Goal: Task Accomplishment & Management: Use online tool/utility

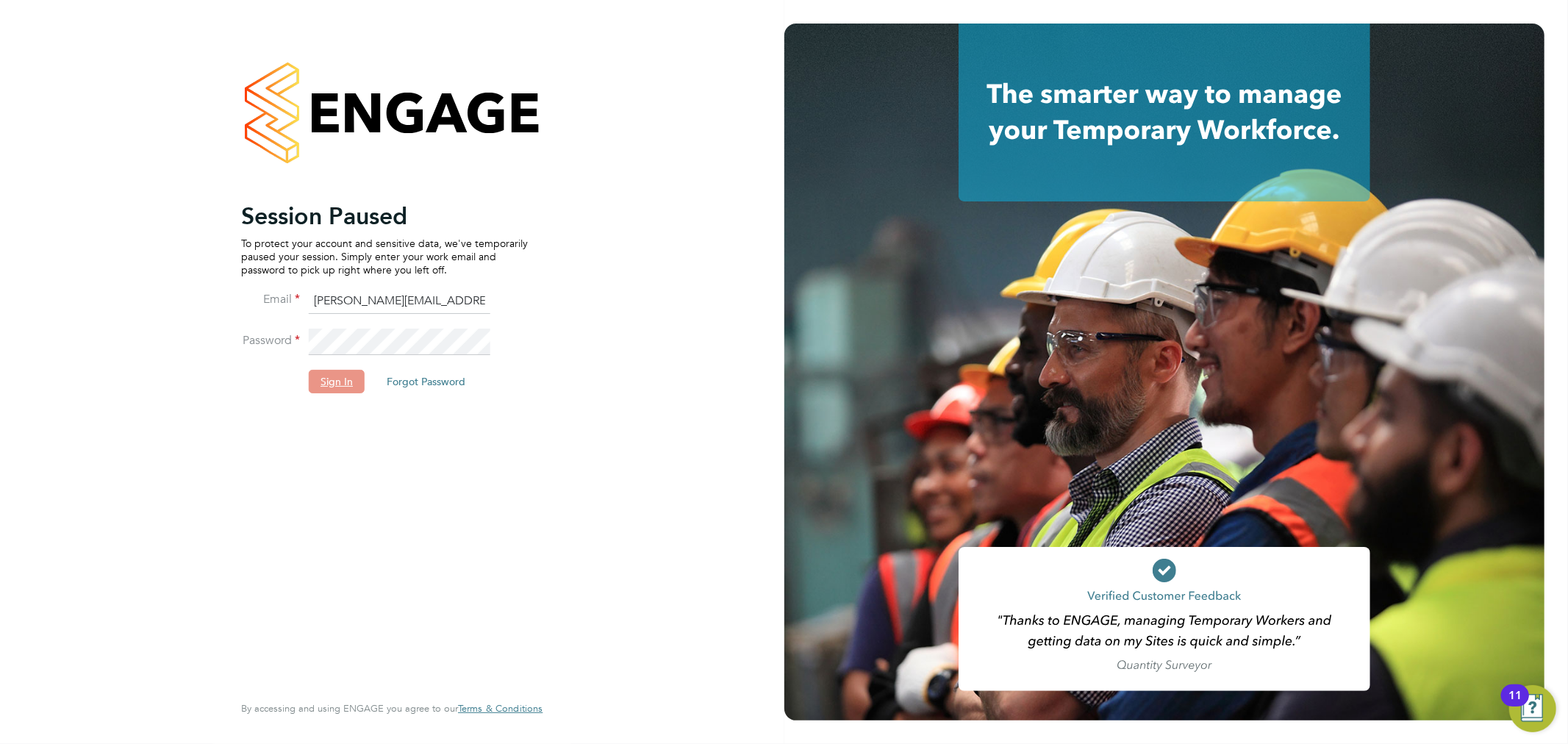
click at [336, 371] on button "Sign In" at bounding box center [336, 382] width 56 height 24
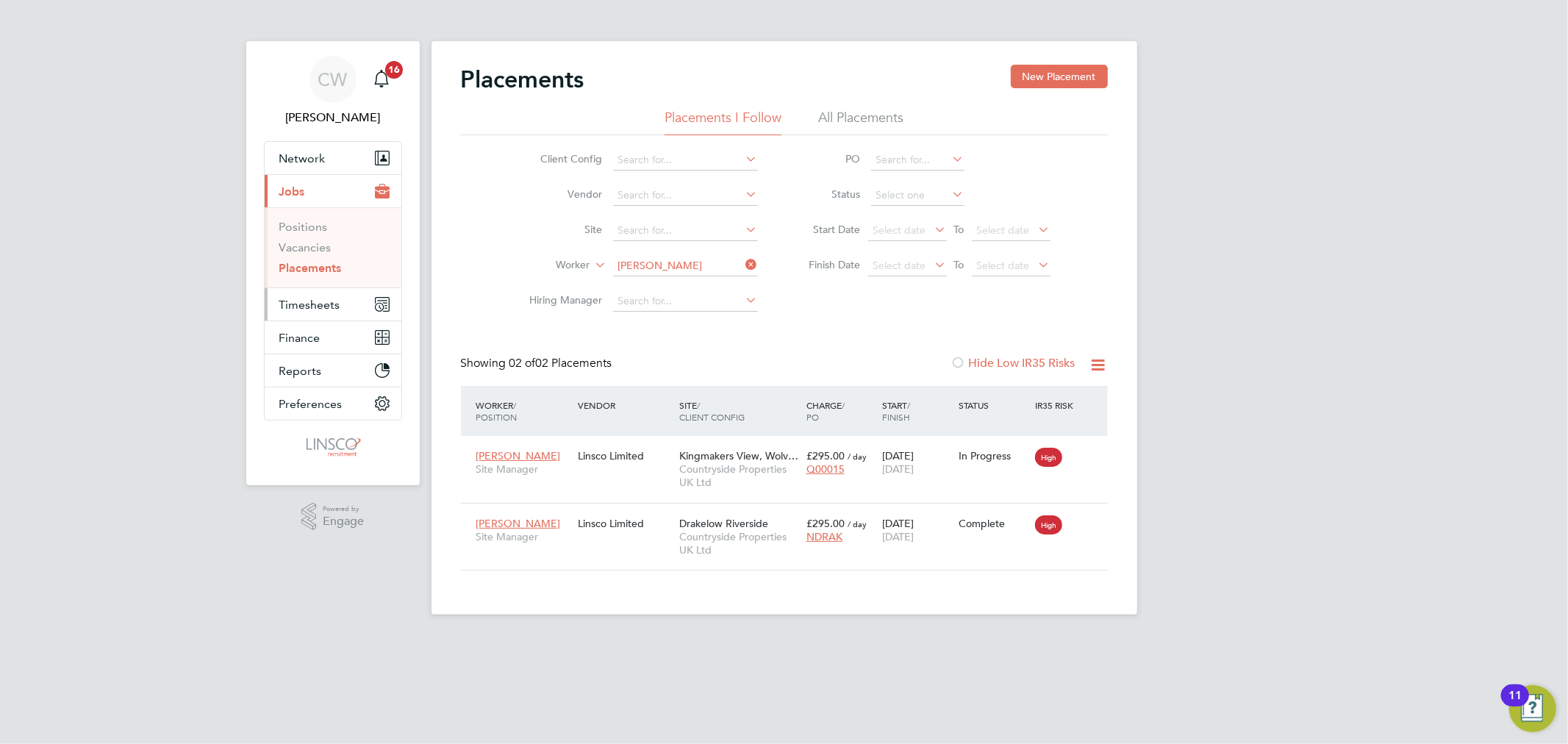
click at [314, 304] on span "Timesheets" at bounding box center [309, 305] width 61 height 14
drag, startPoint x: 307, startPoint y: 261, endPoint x: 381, endPoint y: 245, distance: 75.7
click at [307, 261] on link "Timesheets" at bounding box center [309, 259] width 61 height 14
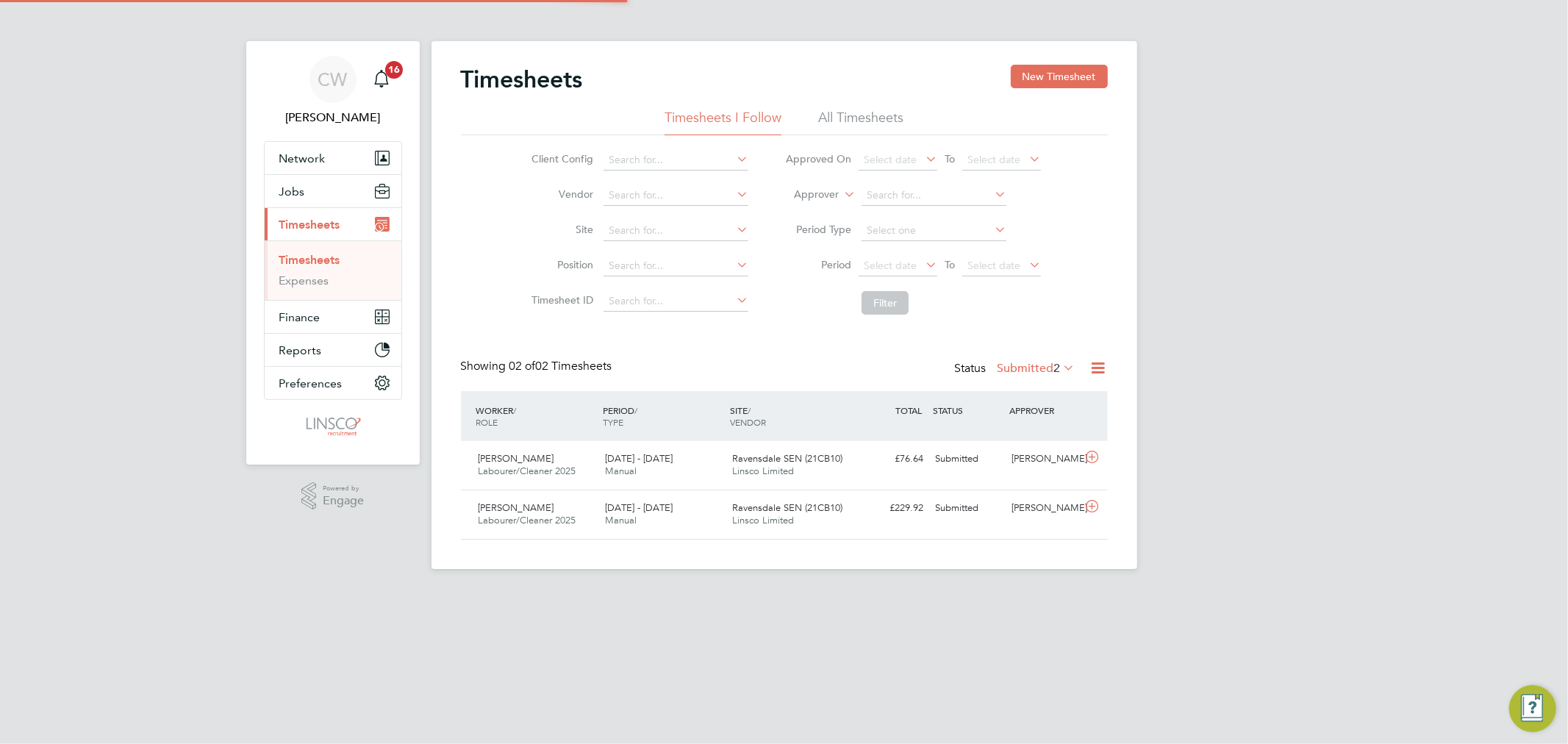
scroll to position [36, 128]
click at [1060, 85] on button "New Timesheet" at bounding box center [1059, 77] width 97 height 24
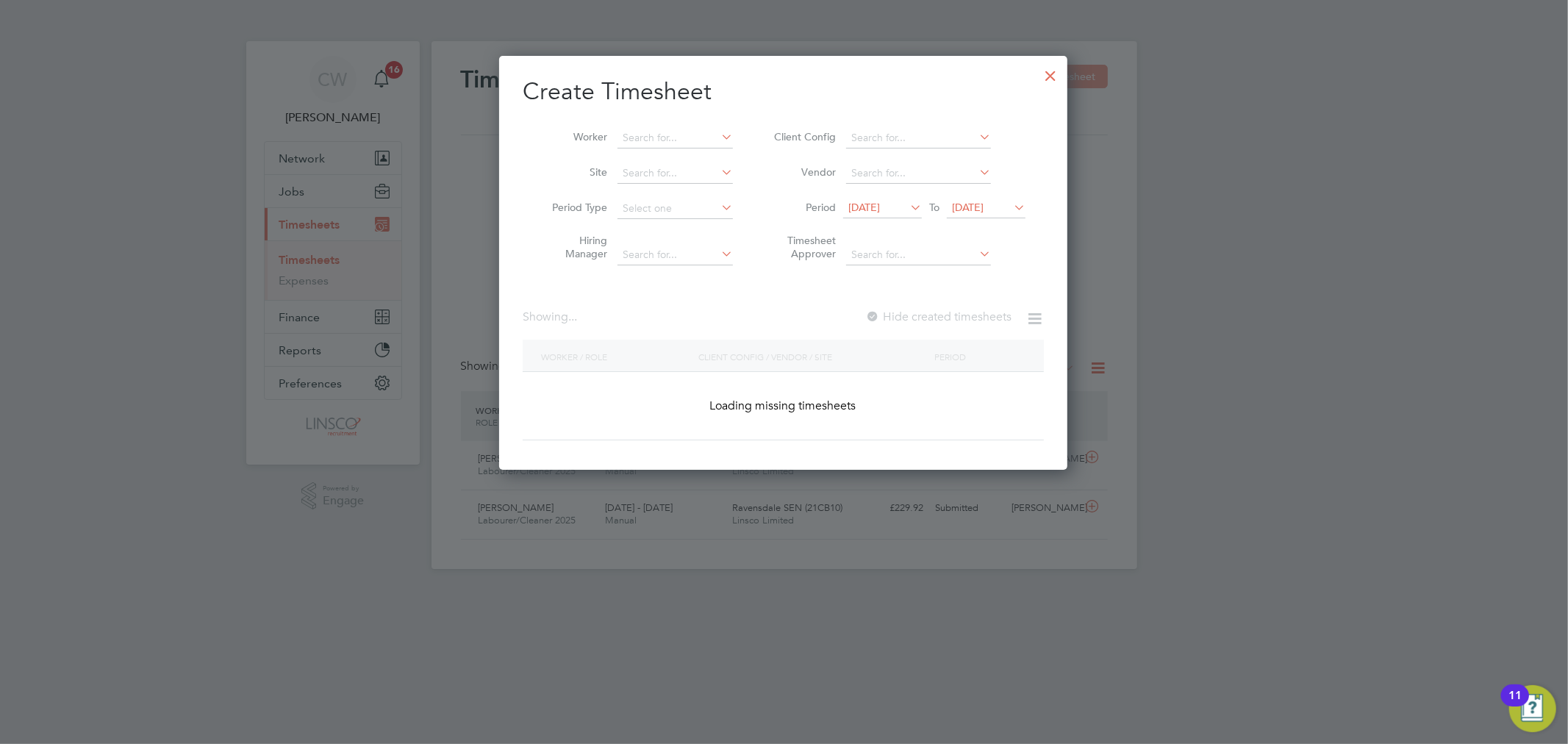
scroll to position [415, 569]
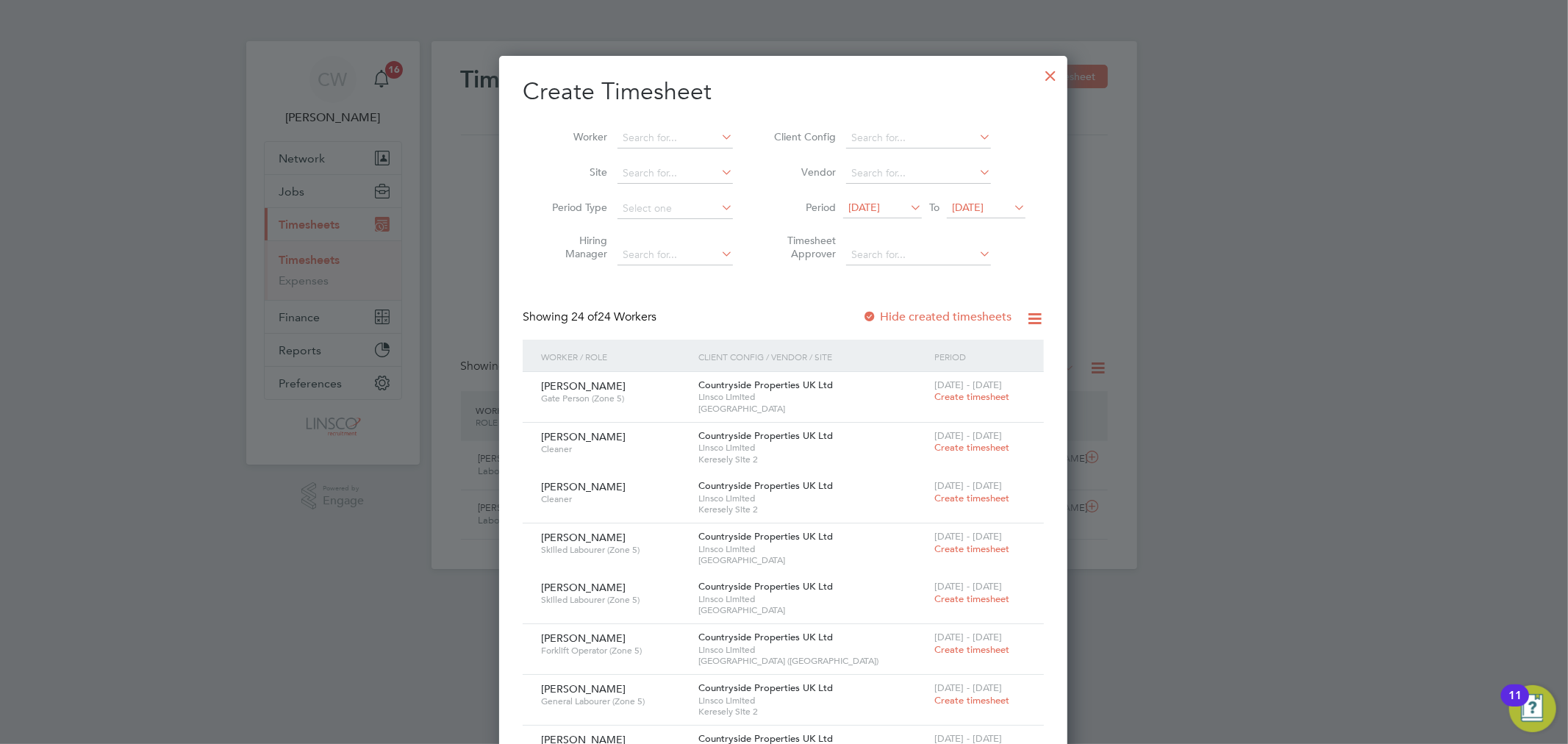
click at [605, 135] on label "Worker" at bounding box center [574, 137] width 67 height 14
click at [627, 128] on input at bounding box center [676, 138] width 116 height 21
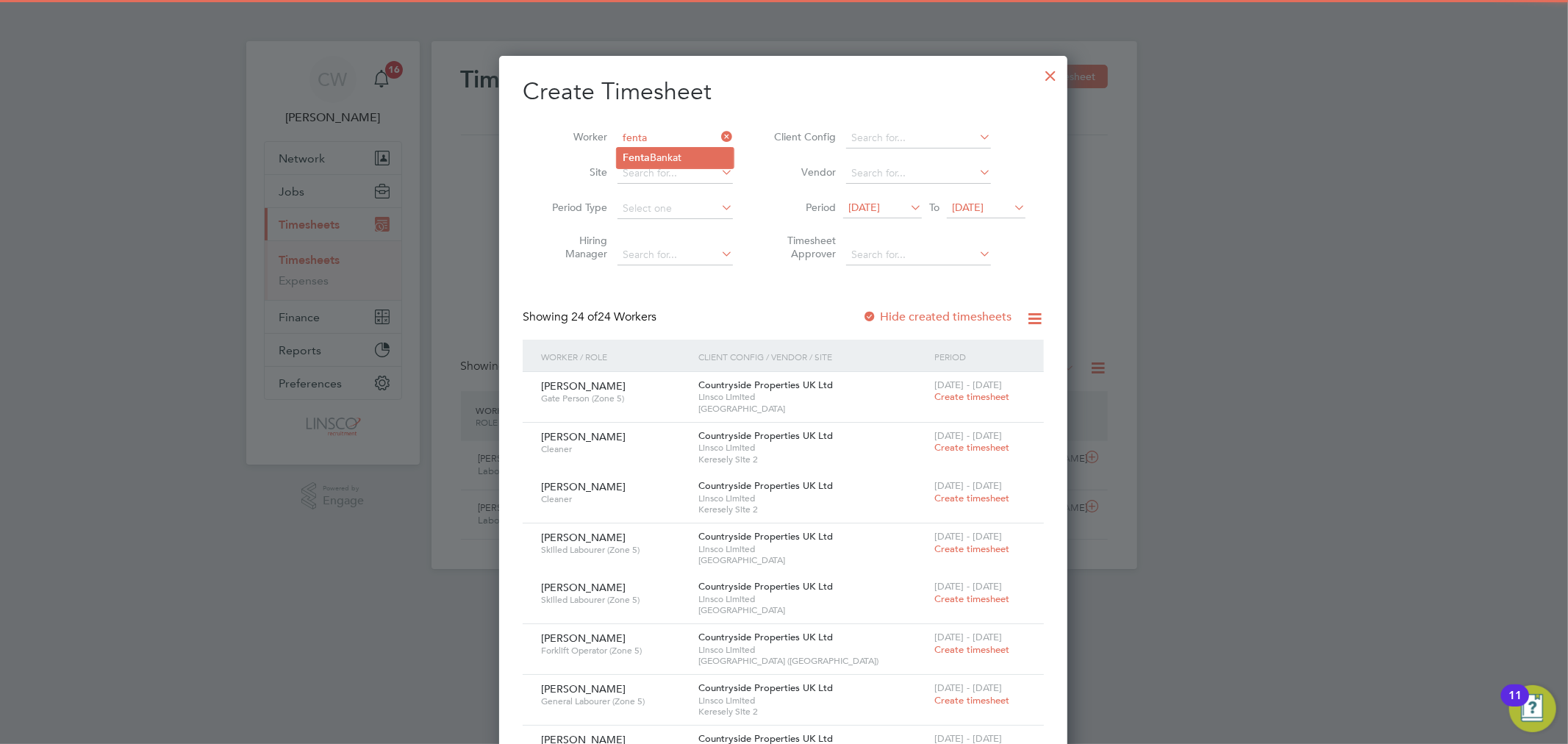
click at [674, 148] on li "[PERSON_NAME]" at bounding box center [676, 158] width 117 height 20
type input "[PERSON_NAME]"
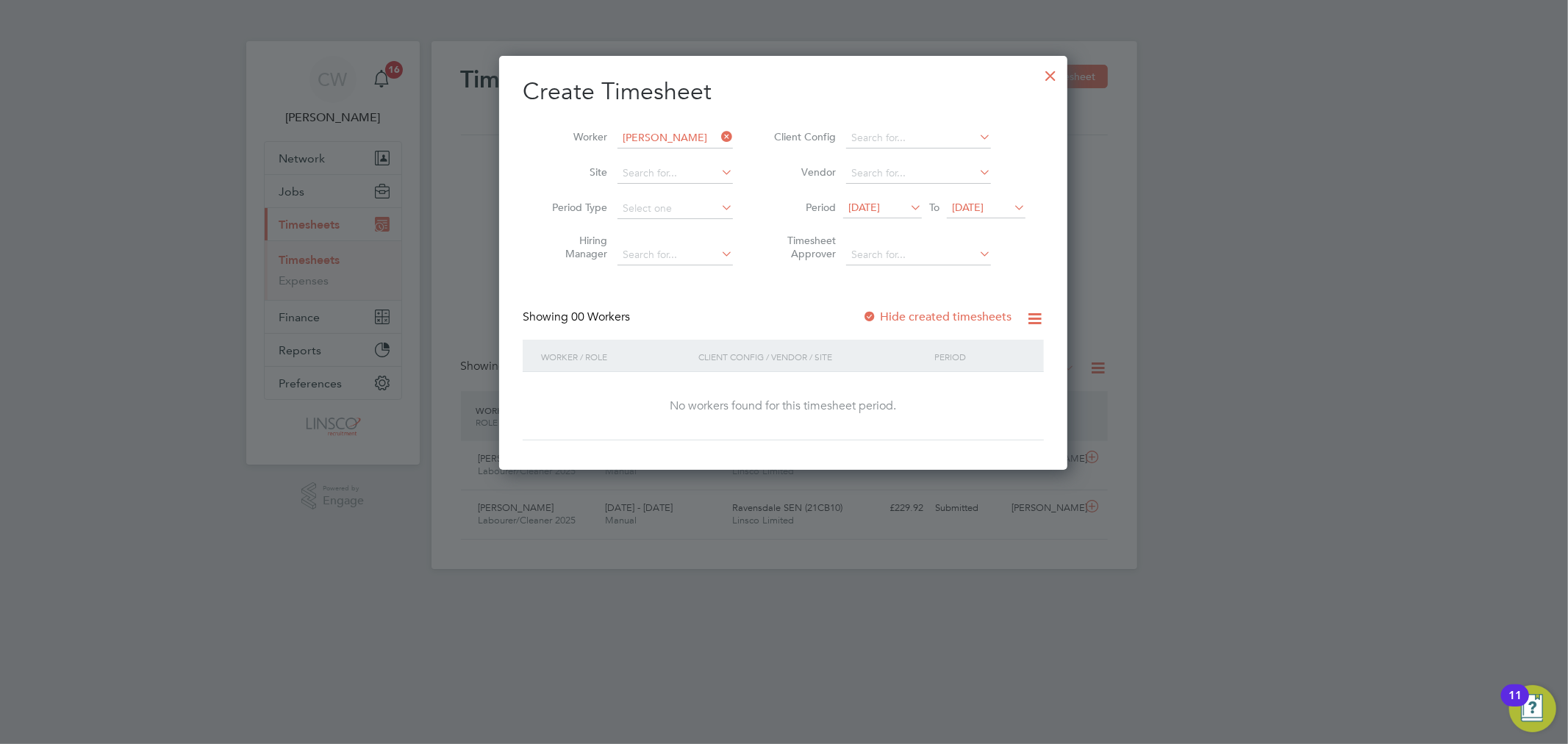
click at [967, 310] on label "Hide created timesheets" at bounding box center [937, 317] width 150 height 15
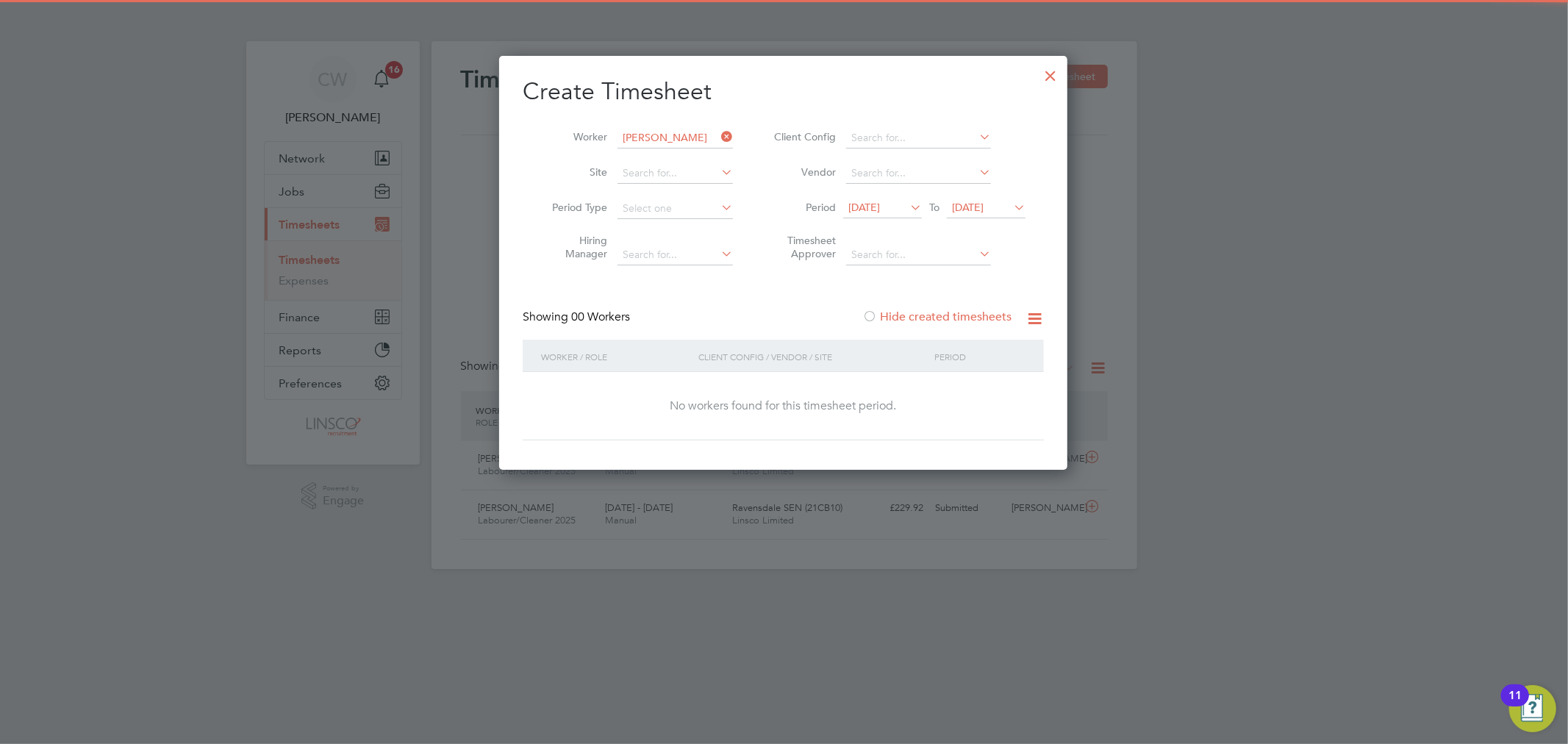
click at [986, 316] on label "Hide created timesheets" at bounding box center [937, 317] width 150 height 15
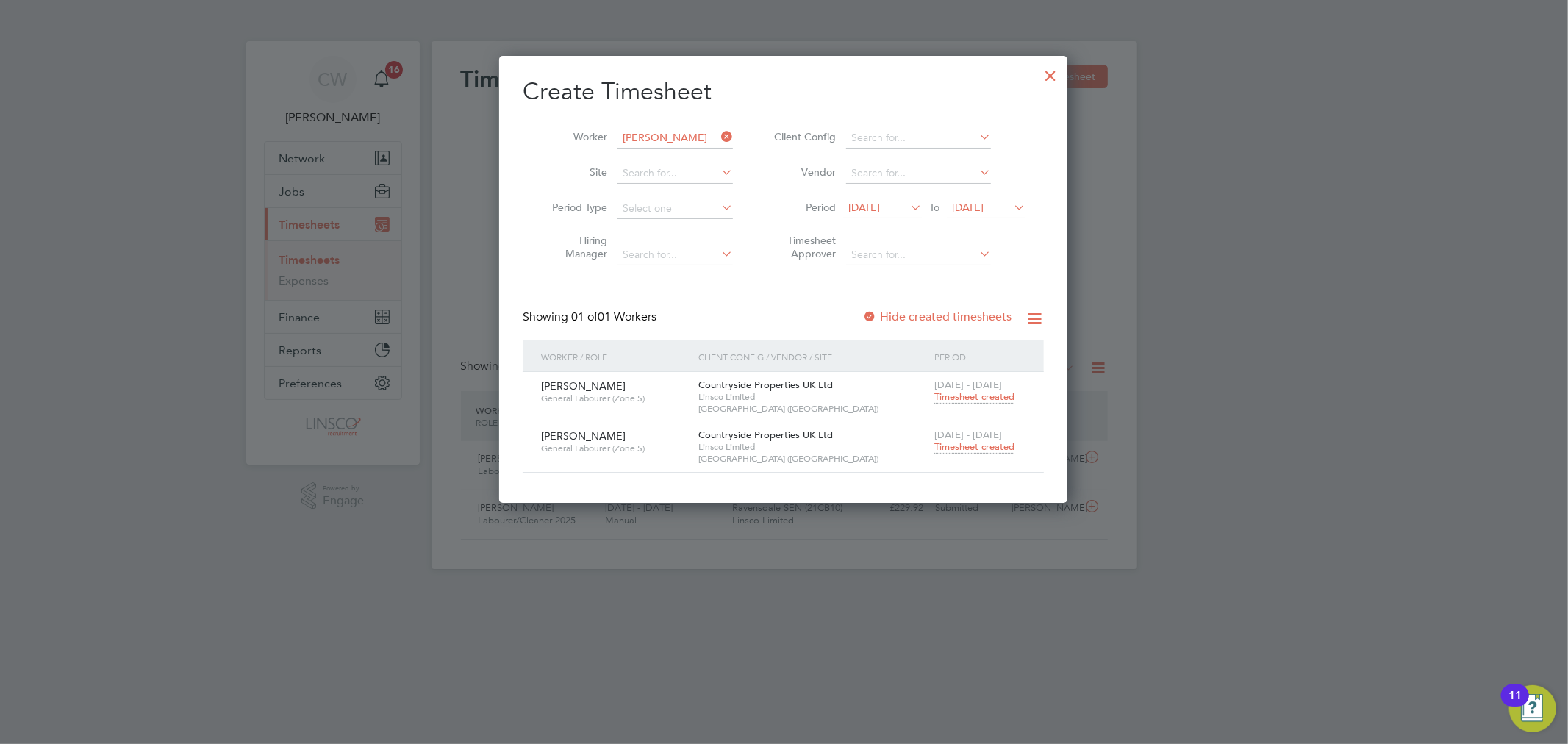
click at [975, 447] on span "Timesheet created" at bounding box center [975, 447] width 80 height 14
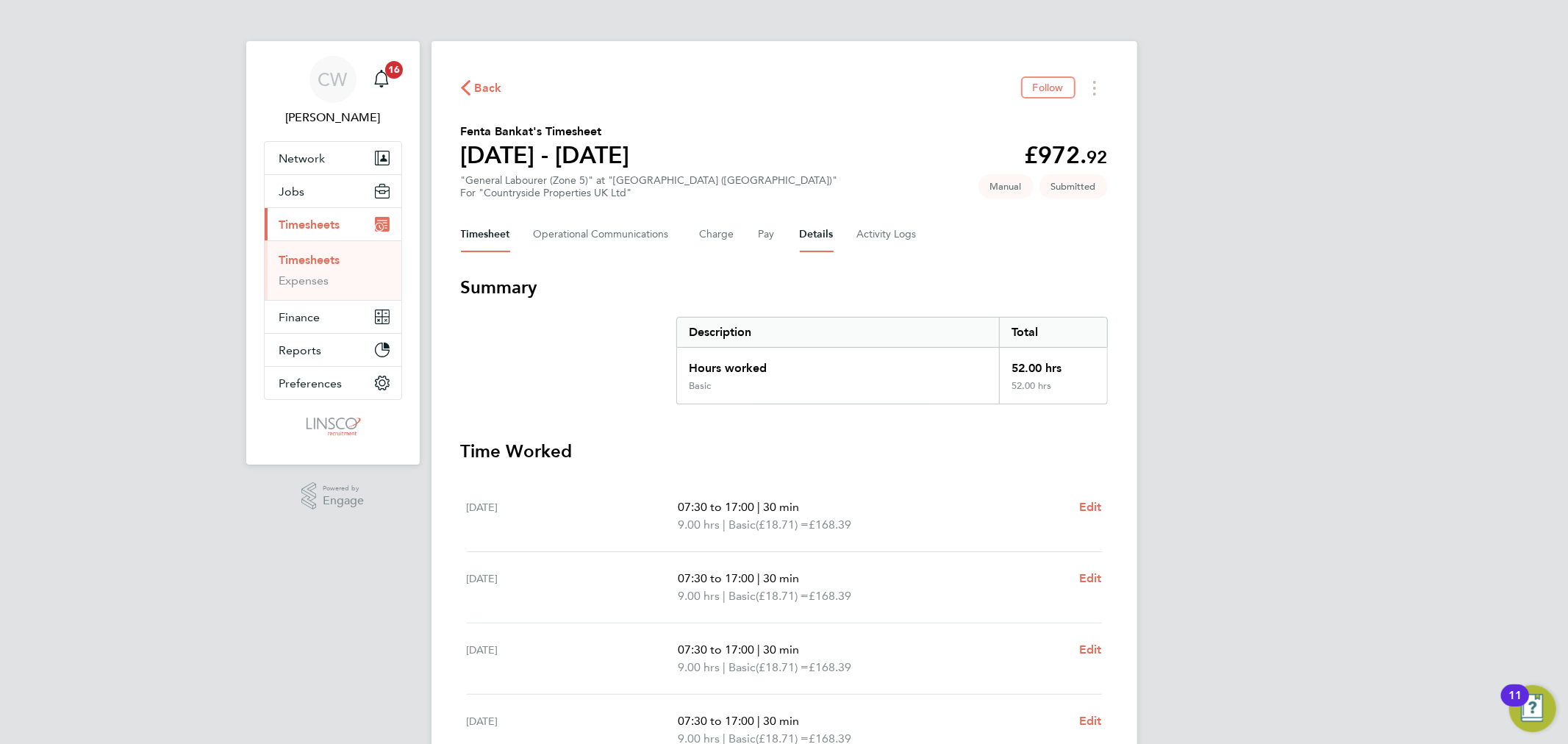
click at [813, 243] on button "Details" at bounding box center [817, 234] width 34 height 36
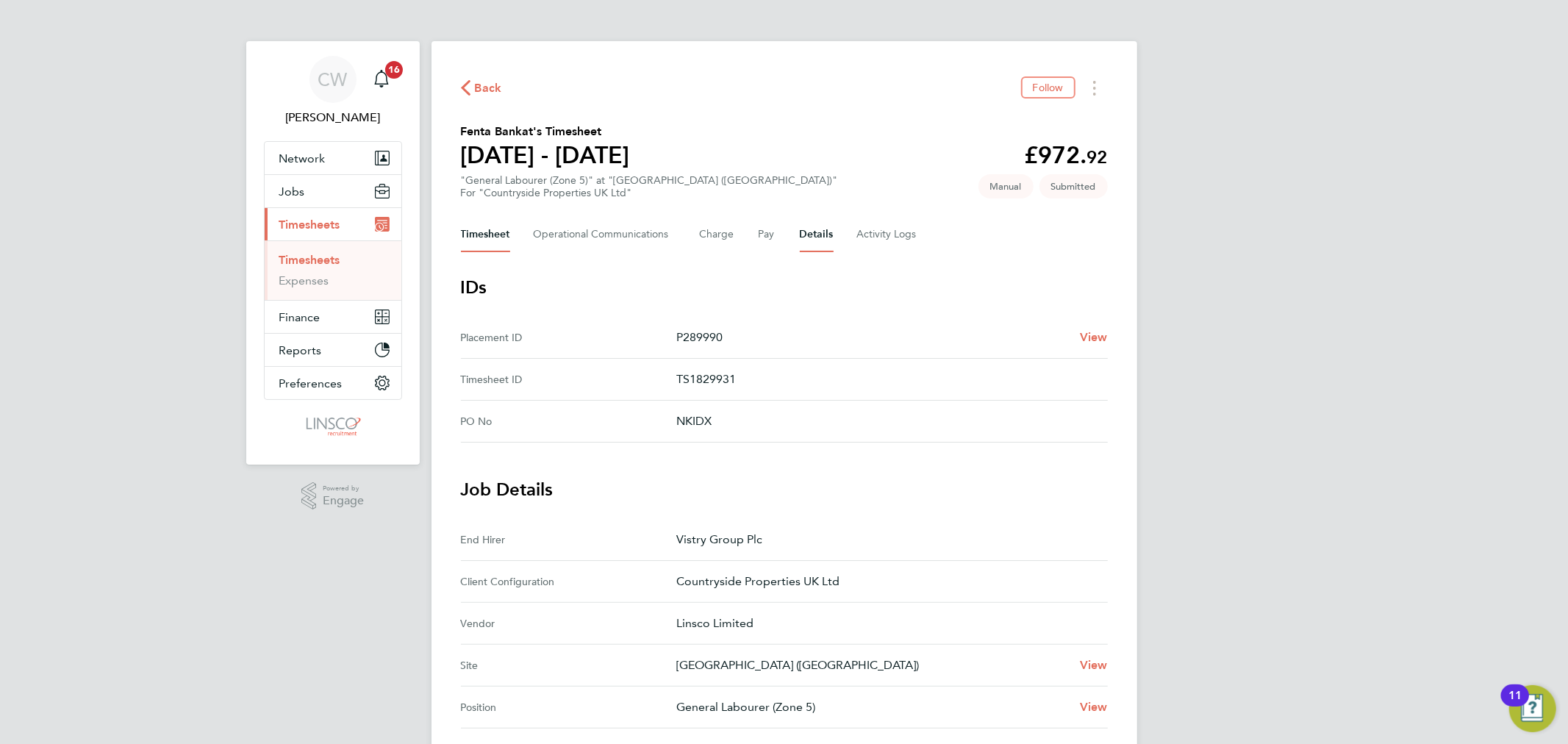
click at [491, 238] on button "Timesheet" at bounding box center [486, 234] width 49 height 36
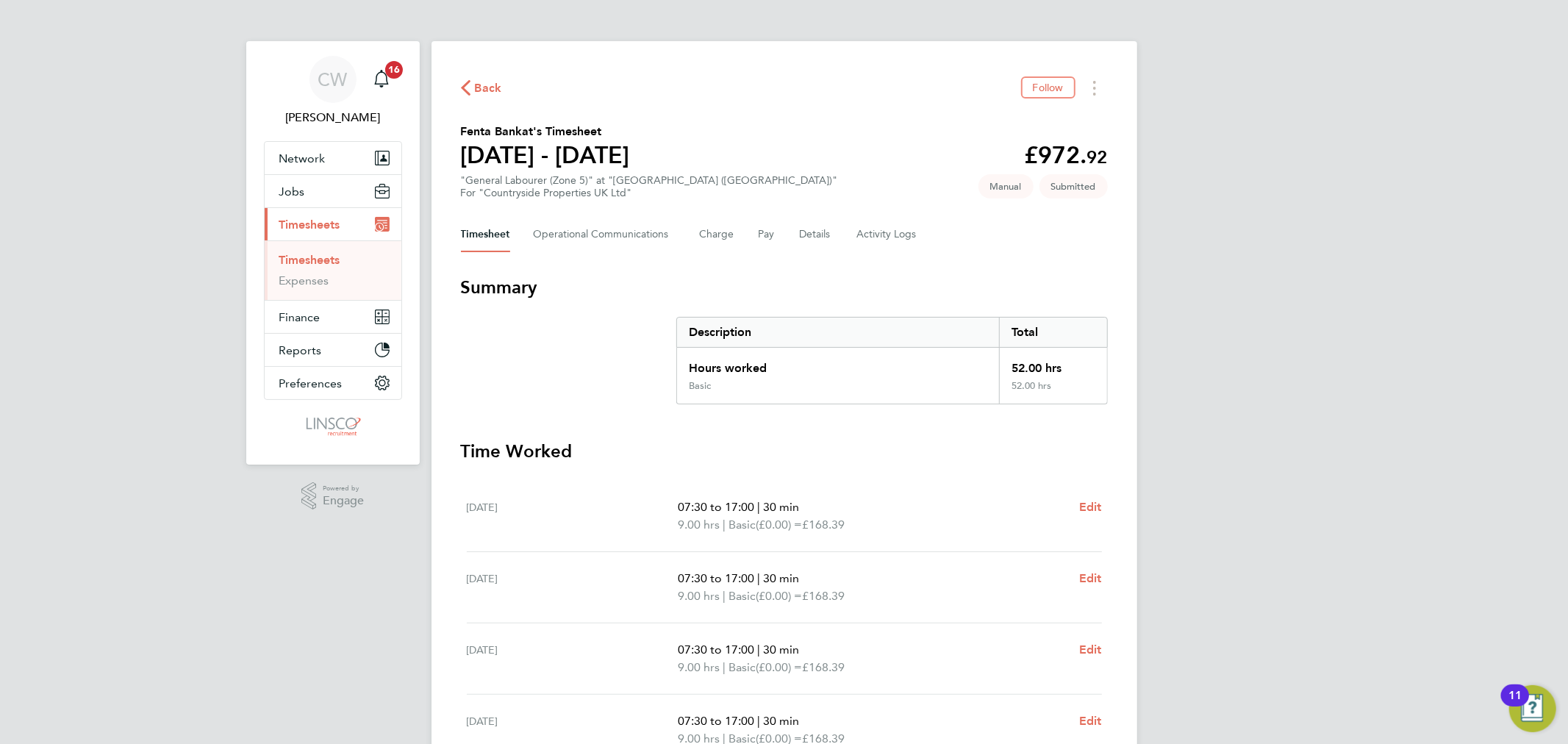
drag, startPoint x: 1068, startPoint y: 371, endPoint x: 921, endPoint y: 372, distance: 147.0
click at [691, 355] on div "Hours worked 52.00 hrs" at bounding box center [892, 364] width 430 height 32
click at [922, 372] on div "Hours worked" at bounding box center [839, 364] width 323 height 32
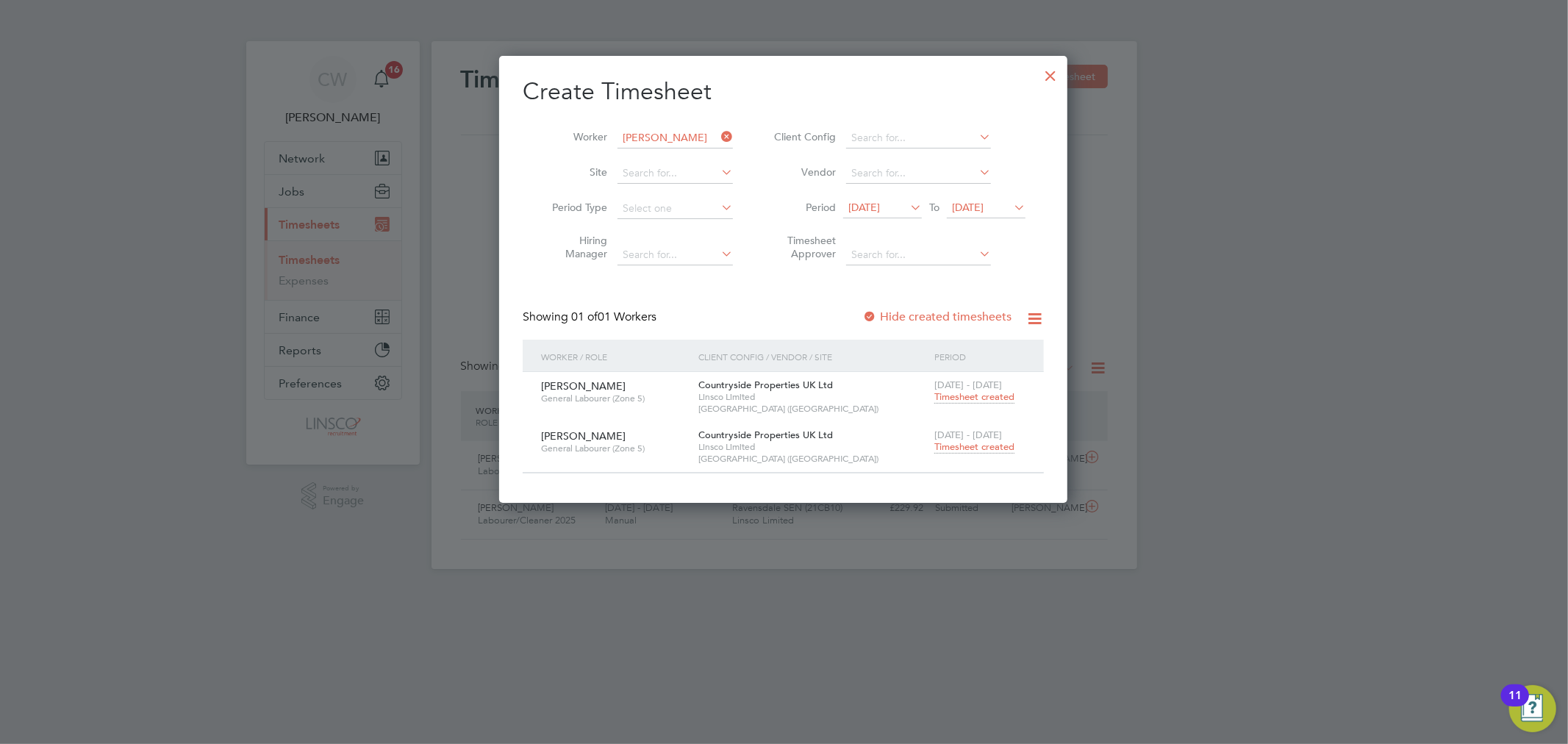
click at [983, 399] on span "Timesheet created" at bounding box center [975, 397] width 80 height 14
click at [995, 449] on span "Timesheet created" at bounding box center [975, 447] width 80 height 14
